Goal: Browse casually

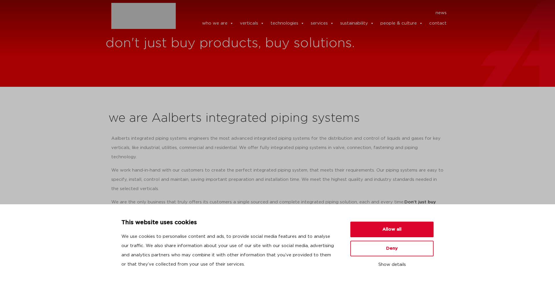
scroll to position [267, 0]
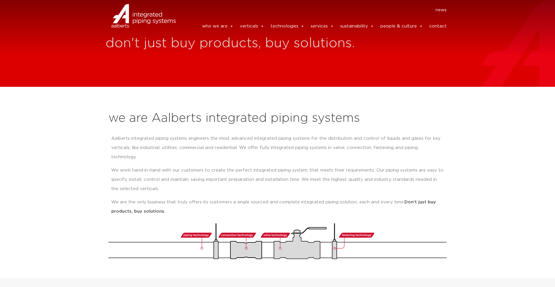
scroll to position [269, 0]
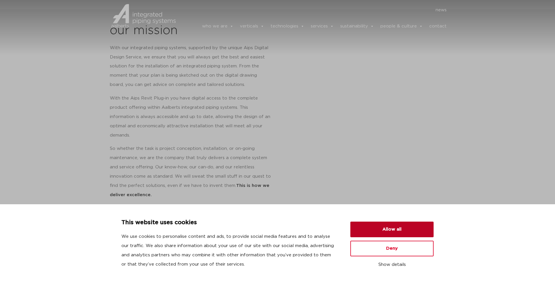
click at [364, 231] on button "Allow all" at bounding box center [392, 230] width 83 height 16
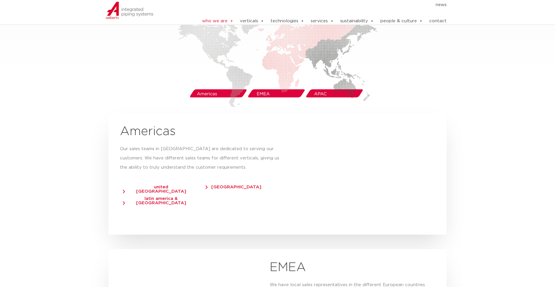
scroll to position [1092, 0]
